Goal: Use online tool/utility

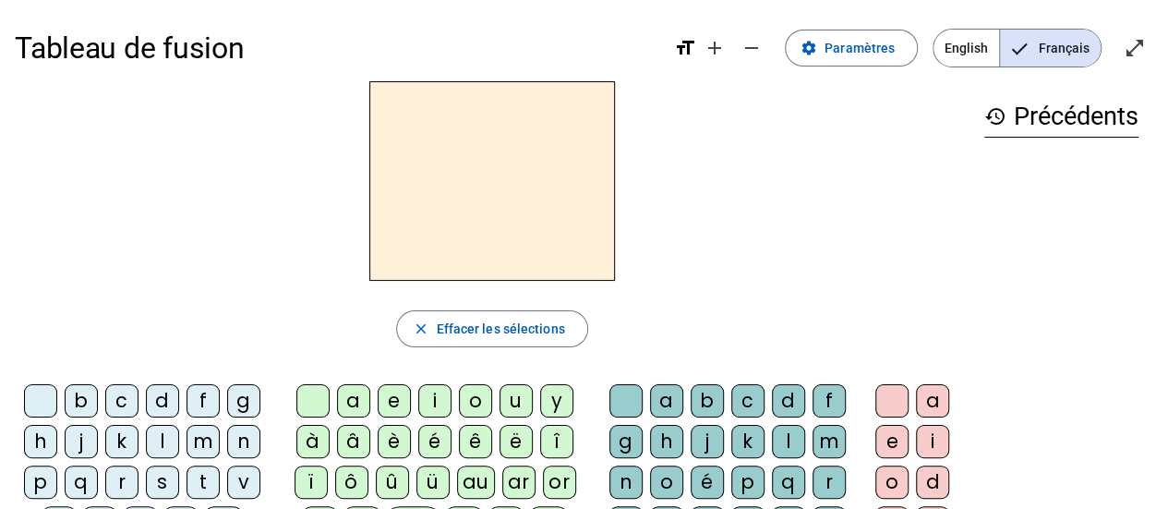
click at [160, 484] on div "s" at bounding box center [162, 481] width 33 height 33
click at [433, 399] on div "i" at bounding box center [434, 400] width 33 height 33
click at [785, 439] on div "l" at bounding box center [788, 441] width 33 height 33
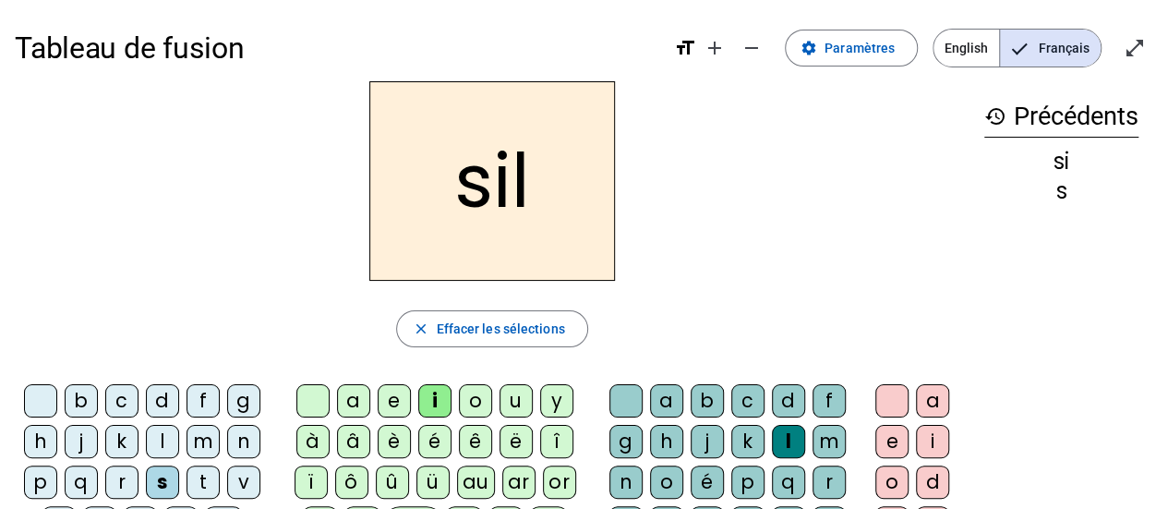
click at [895, 486] on div "o" at bounding box center [891, 481] width 33 height 33
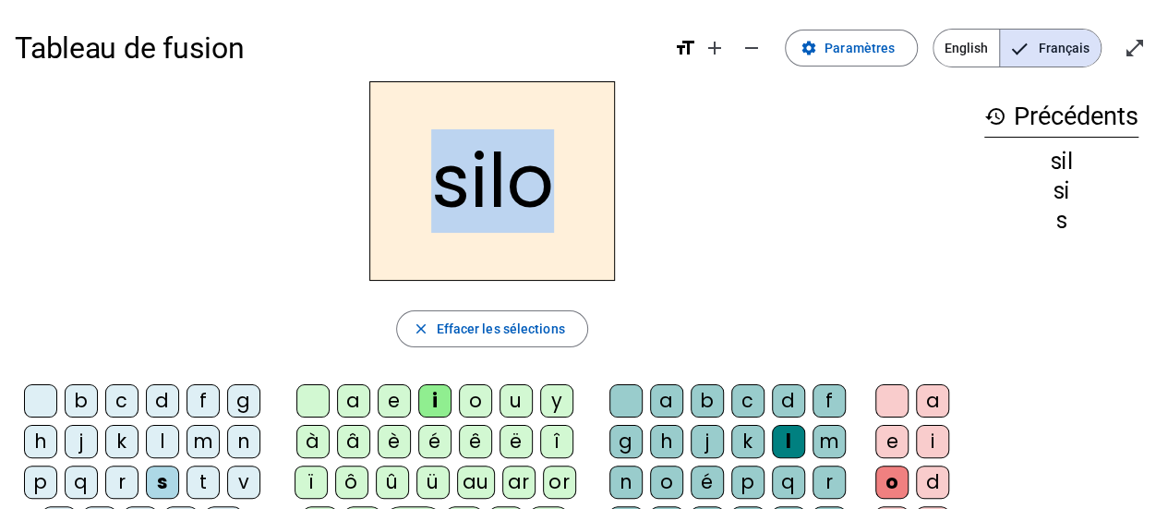
click at [582, 149] on h2 "silo" at bounding box center [492, 180] width 246 height 199
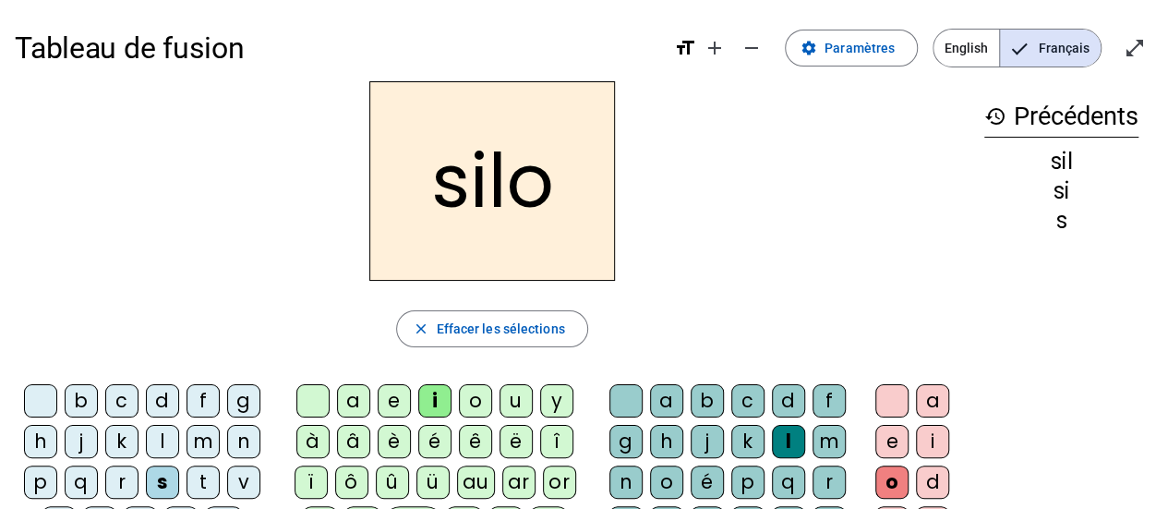
click at [890, 403] on div at bounding box center [891, 400] width 33 height 33
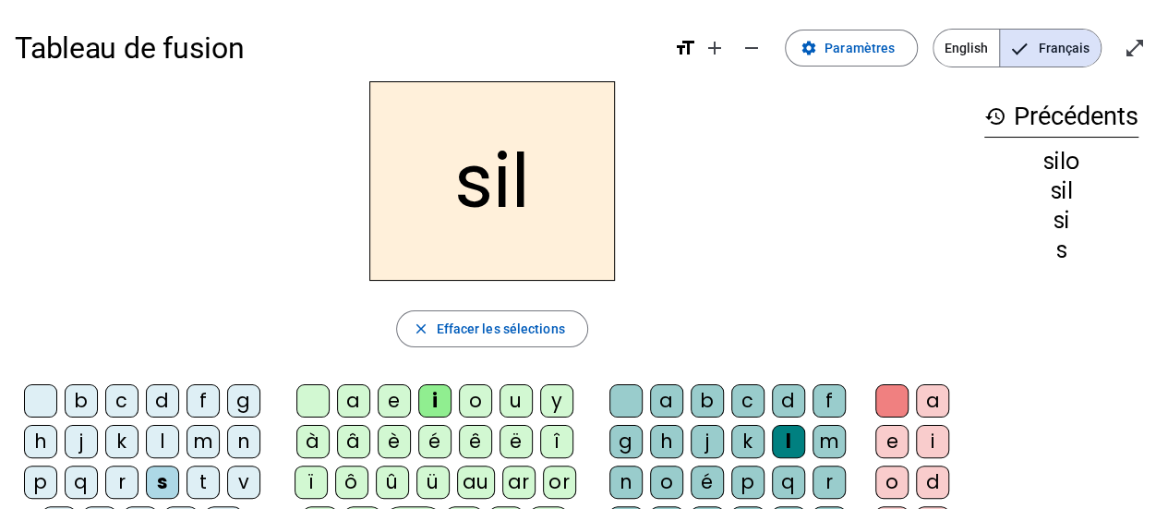
click at [312, 397] on div at bounding box center [312, 400] width 33 height 33
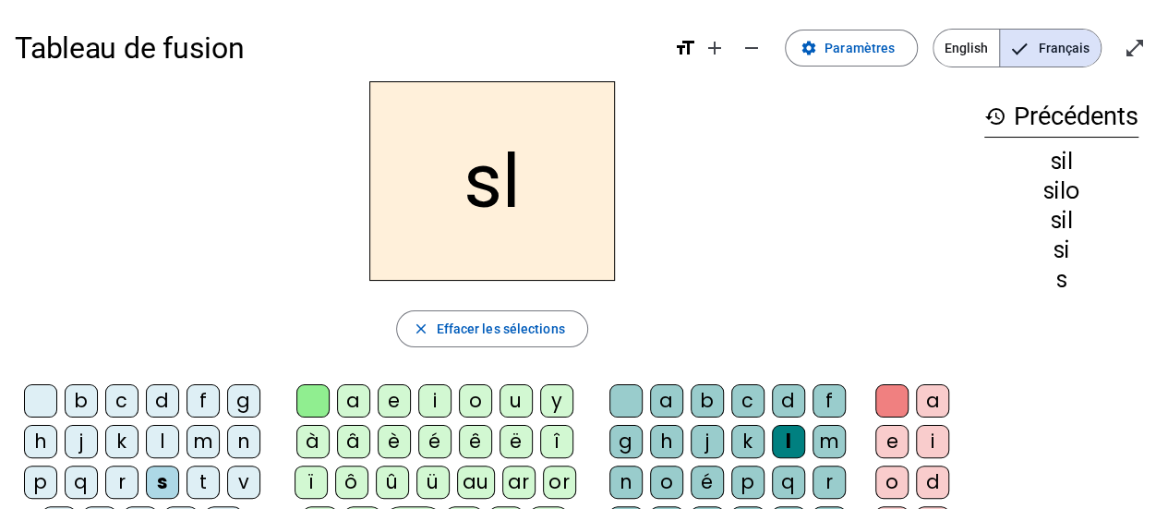
click at [436, 391] on div "i" at bounding box center [434, 400] width 33 height 33
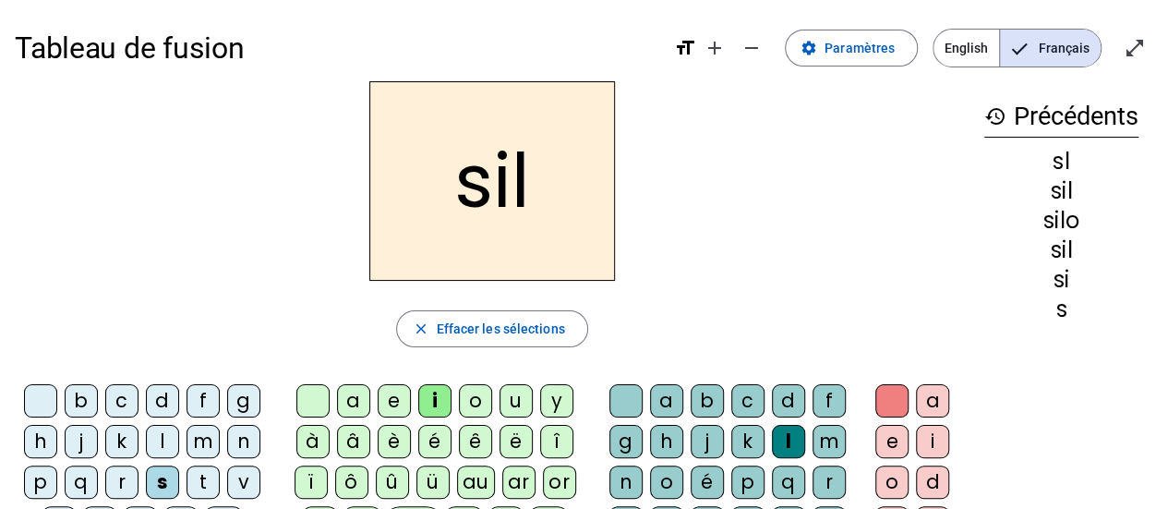
click at [620, 389] on div at bounding box center [625, 400] width 33 height 33
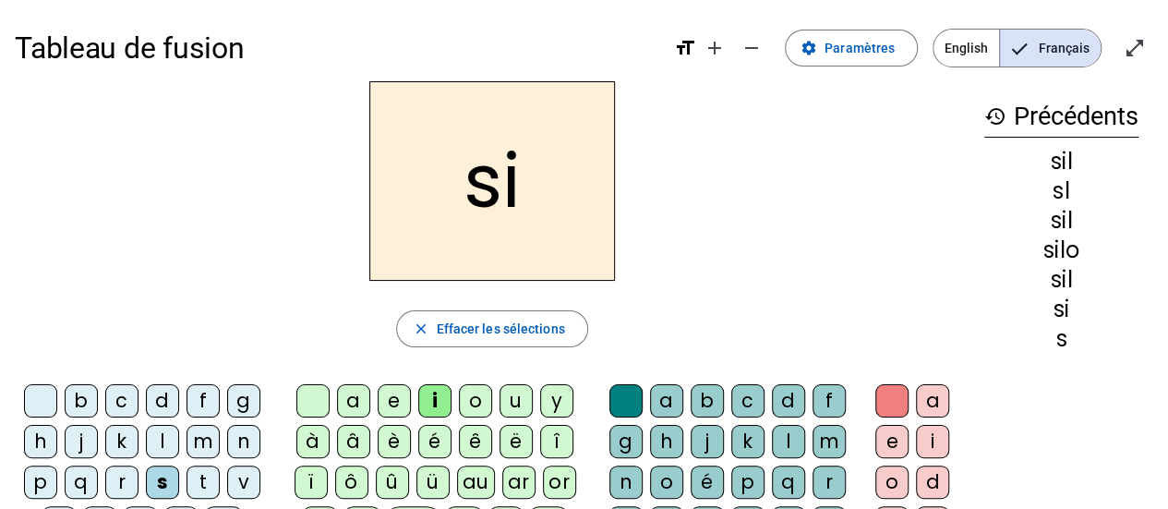
click at [354, 390] on div "a" at bounding box center [353, 400] width 33 height 33
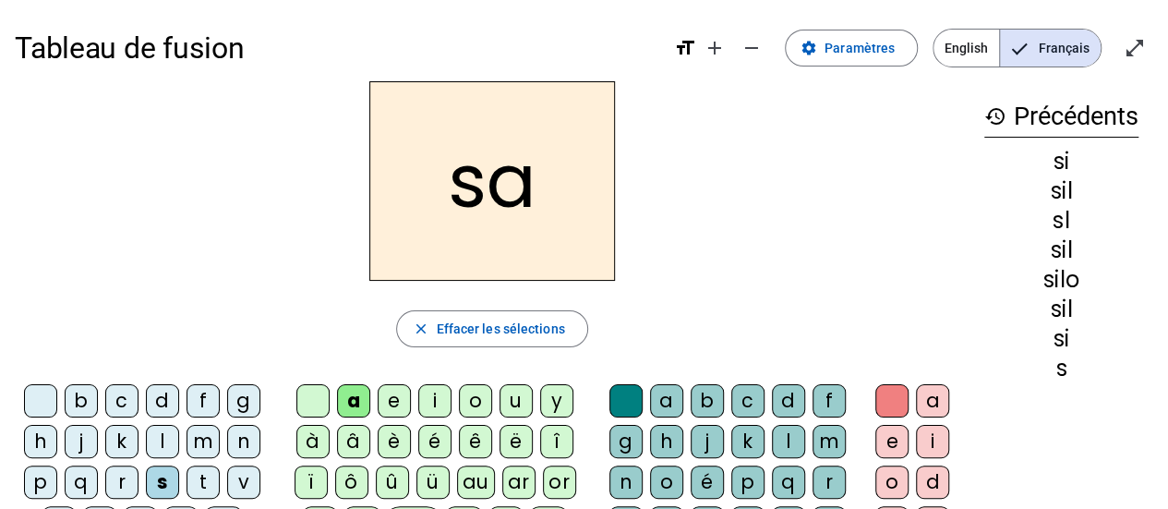
click at [519, 386] on div "u" at bounding box center [515, 400] width 33 height 33
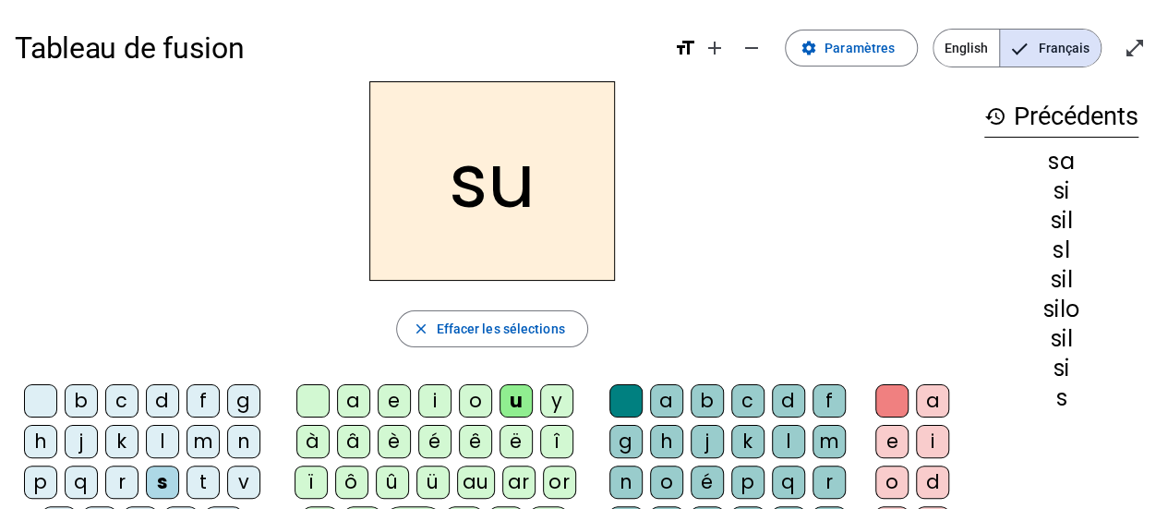
click at [203, 475] on div "t" at bounding box center [202, 481] width 33 height 33
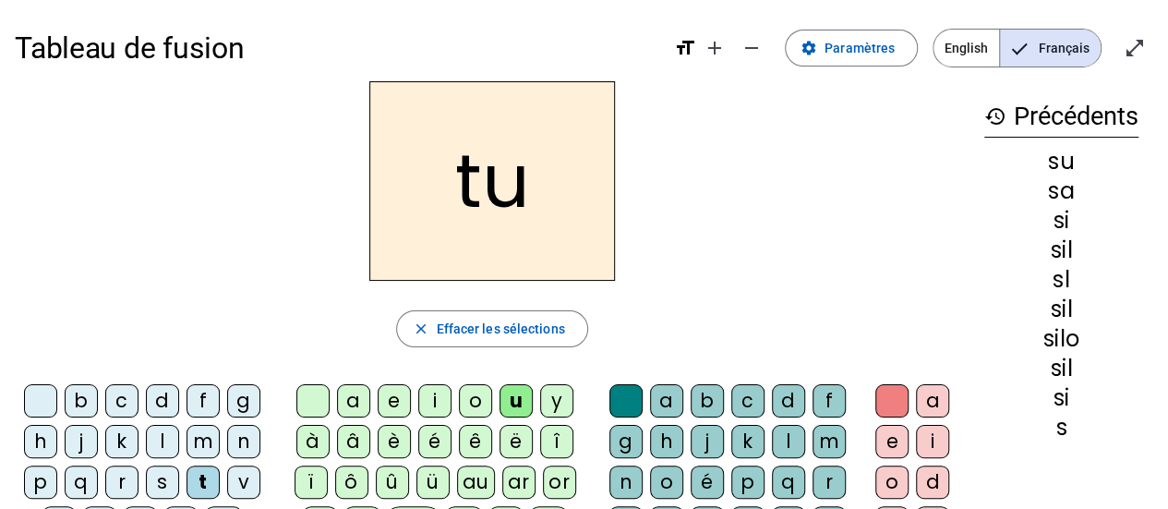
click at [155, 393] on div "d" at bounding box center [162, 400] width 33 height 33
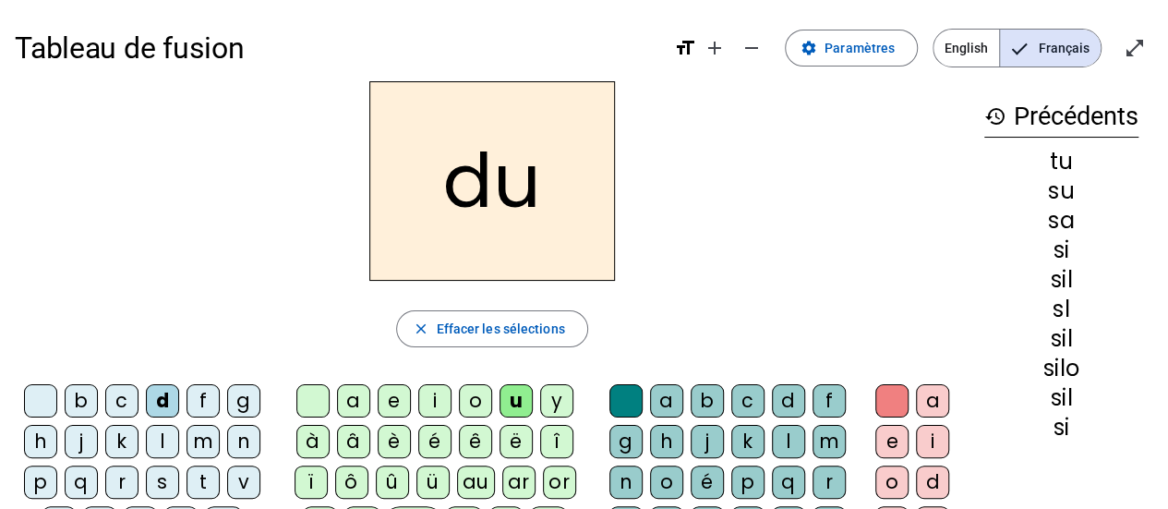
click at [394, 388] on div "e" at bounding box center [394, 400] width 33 height 33
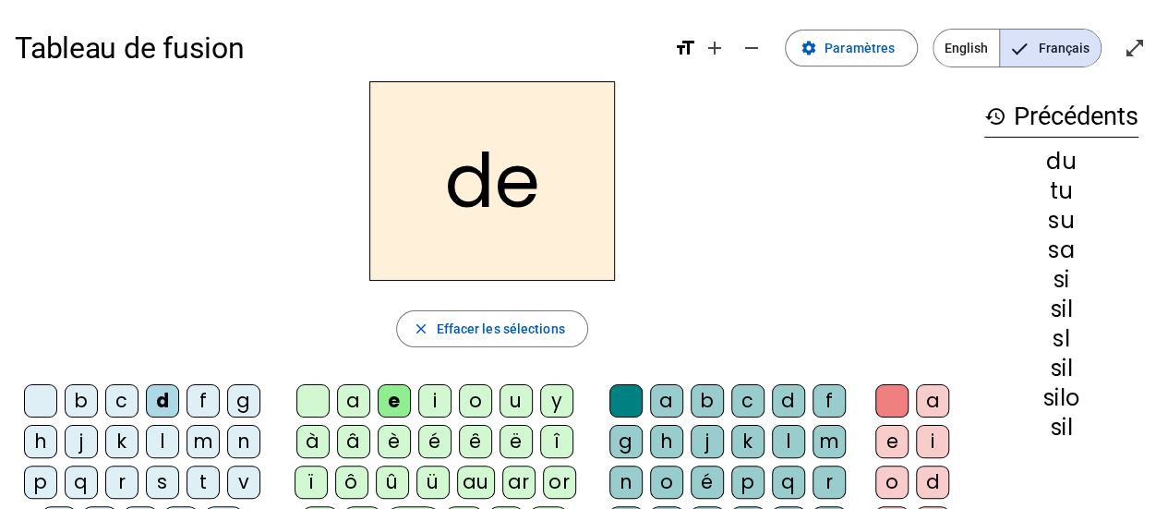
click at [204, 438] on div "m" at bounding box center [202, 441] width 33 height 33
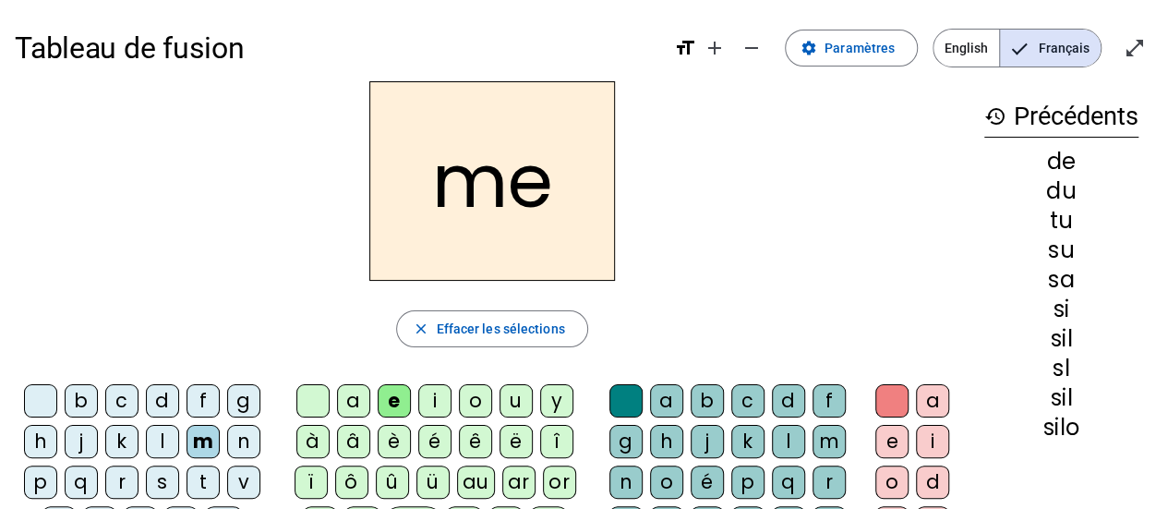
click at [198, 479] on div "t" at bounding box center [202, 481] width 33 height 33
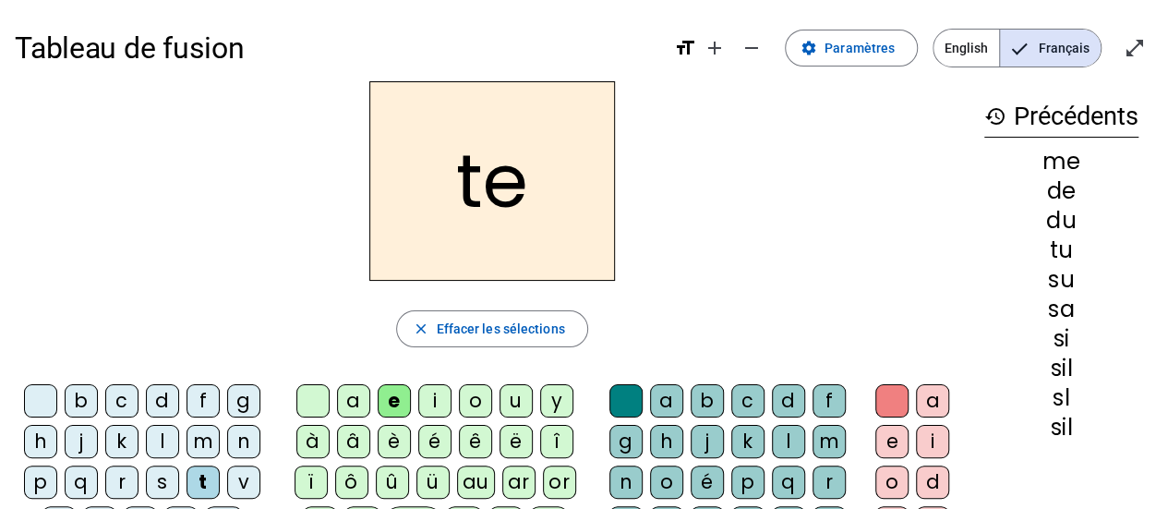
click at [84, 429] on div "j" at bounding box center [81, 441] width 33 height 33
